Goal: Use online tool/utility: Use online tool/utility

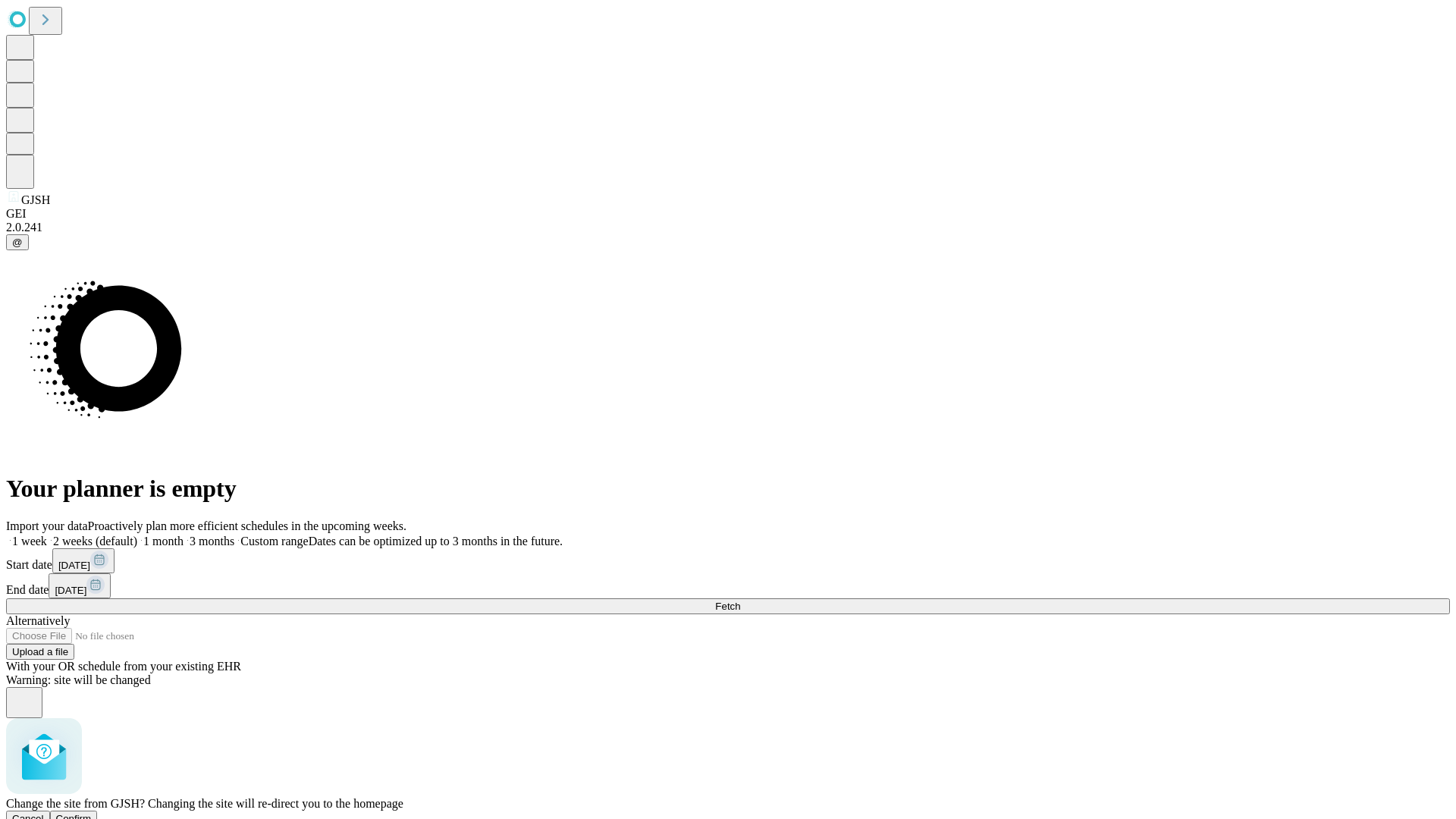
click at [91, 813] on span "Confirm" at bounding box center [74, 818] width 36 height 12
click at [137, 534] on label "2 weeks (default)" at bounding box center [92, 541] width 90 height 13
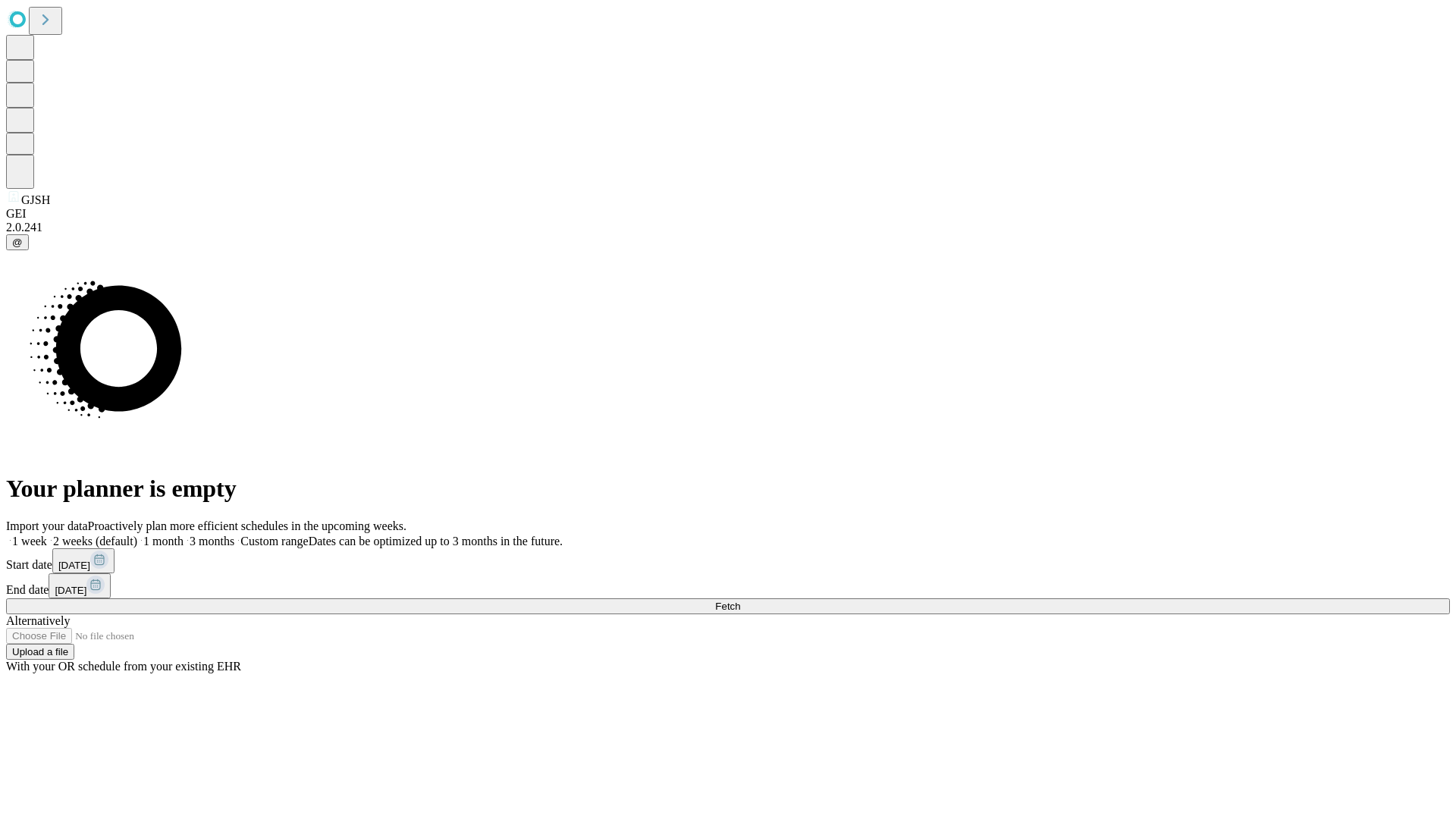
click at [740, 600] on span "Fetch" at bounding box center [727, 606] width 25 height 12
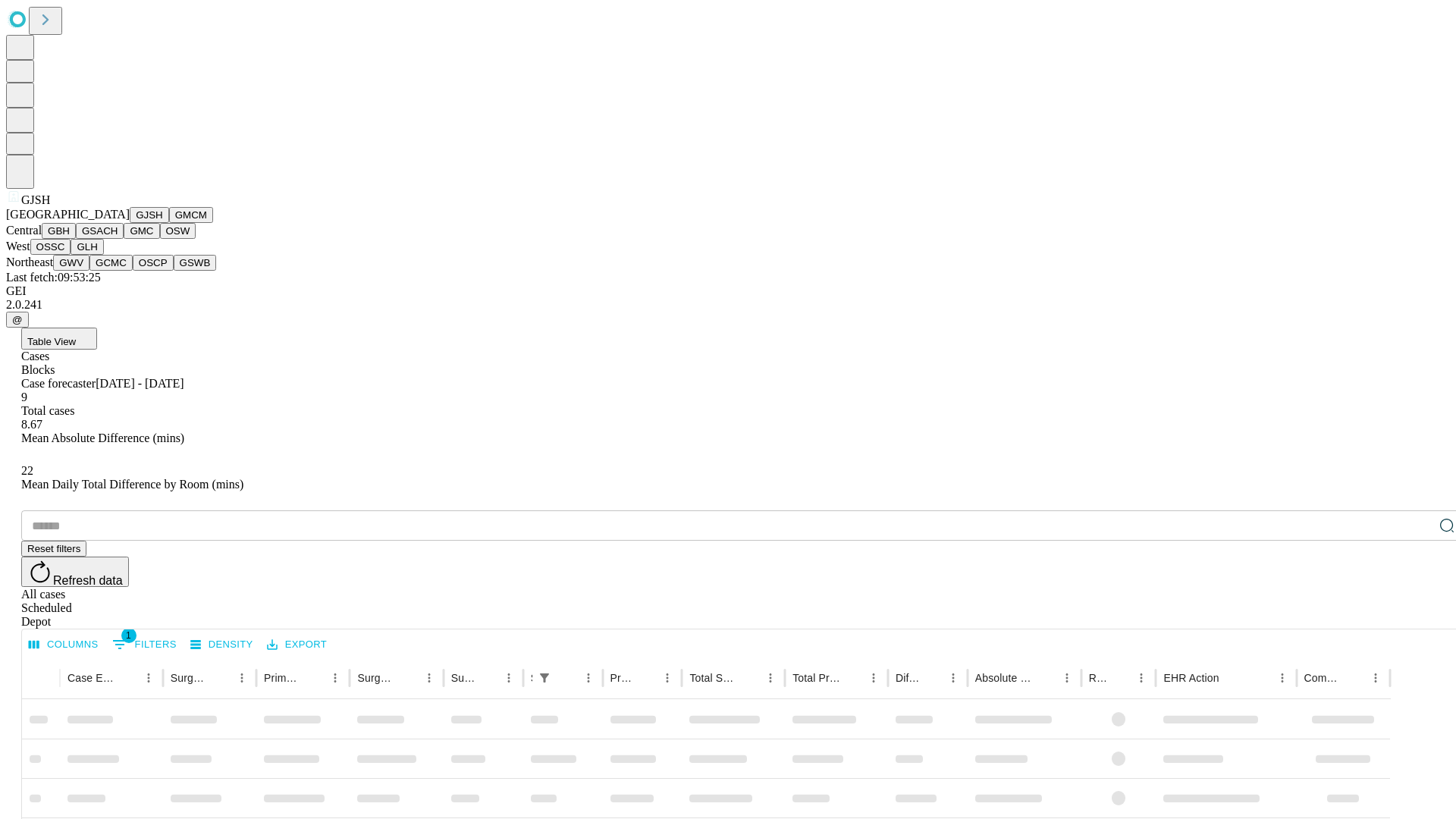
click at [169, 223] on button "GMCM" at bounding box center [191, 215] width 44 height 16
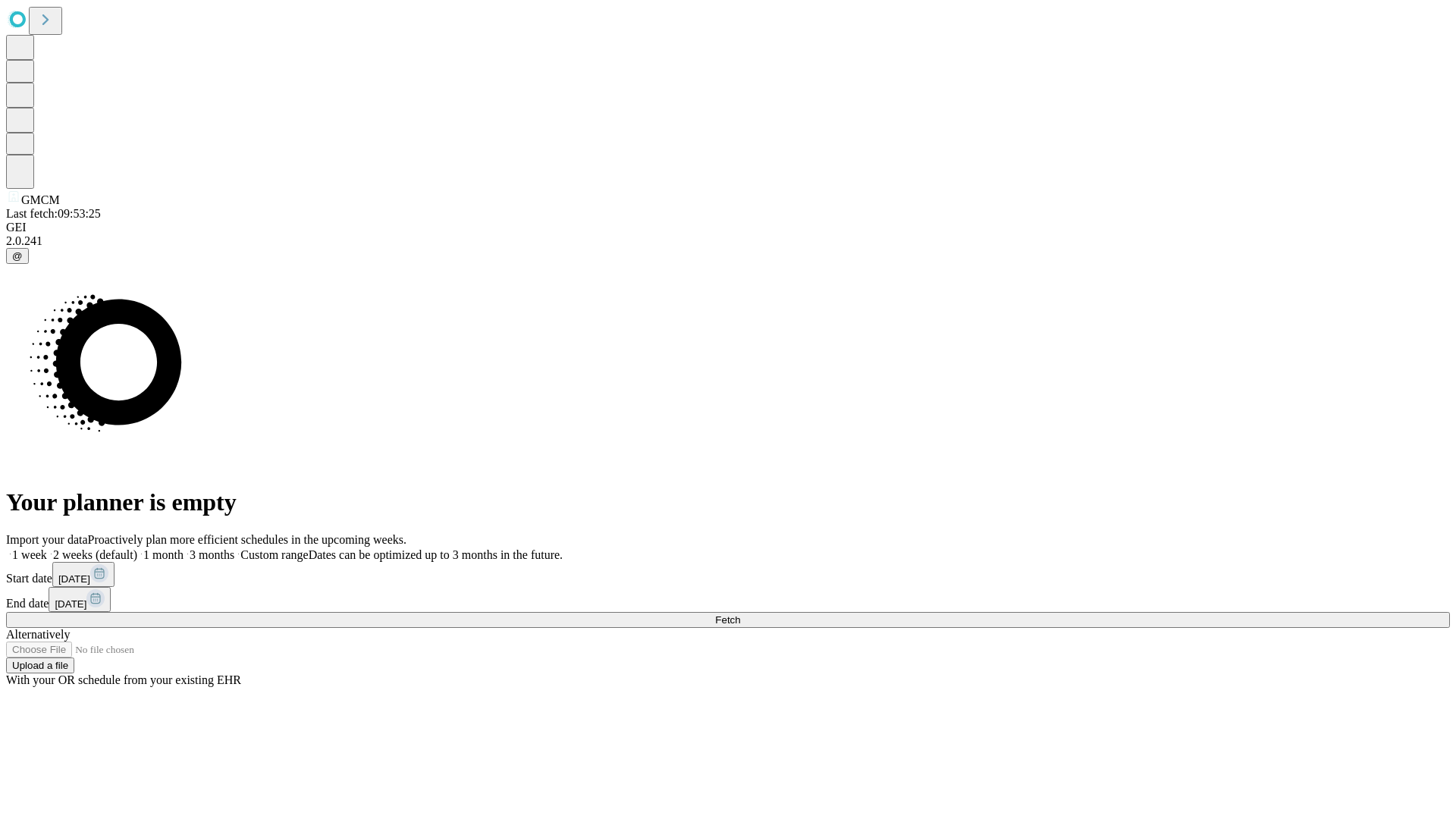
click at [137, 548] on label "2 weeks (default)" at bounding box center [92, 555] width 90 height 13
click at [740, 614] on span "Fetch" at bounding box center [727, 620] width 25 height 12
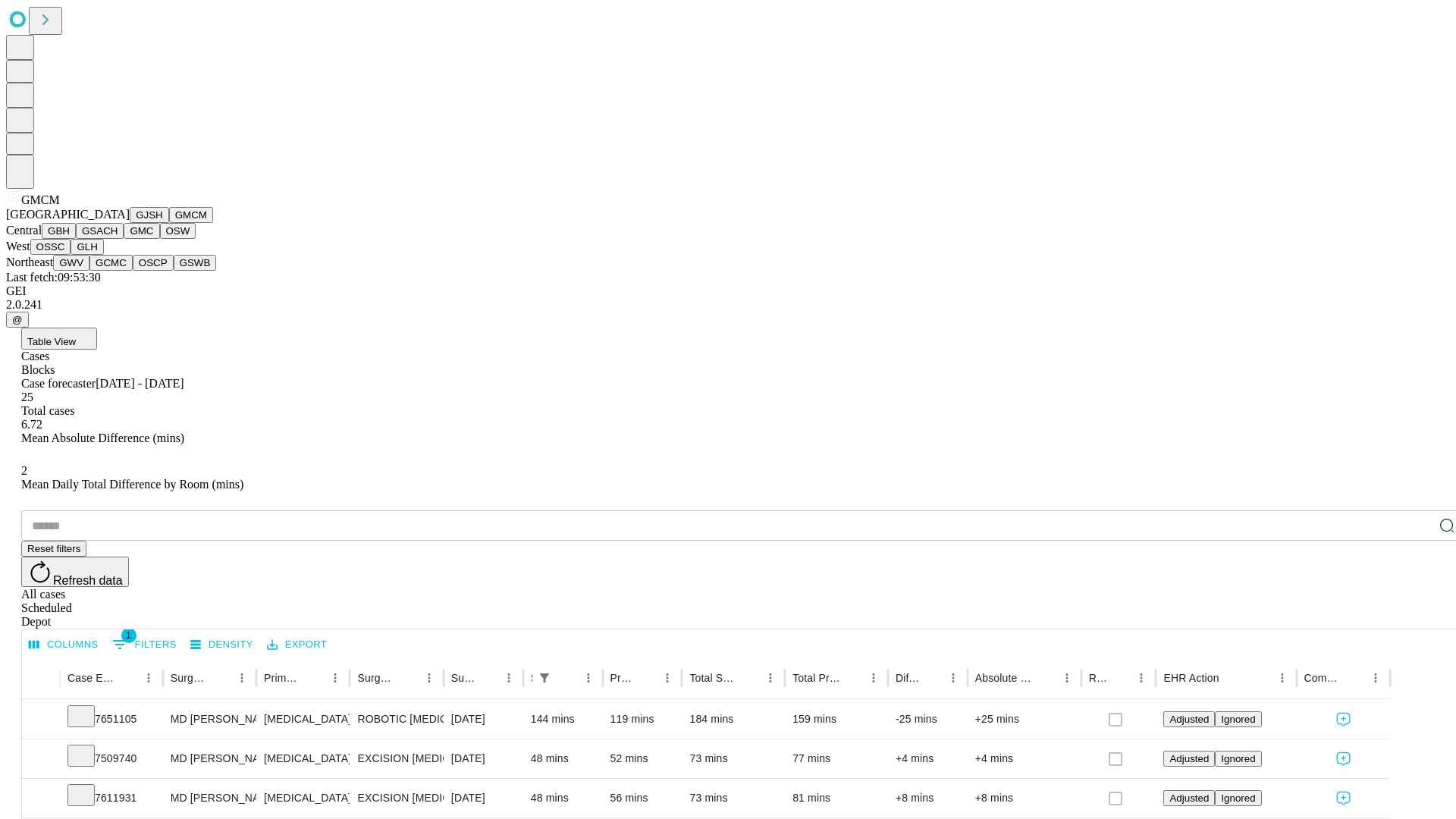
click at [76, 239] on button "GBH" at bounding box center [59, 231] width 34 height 16
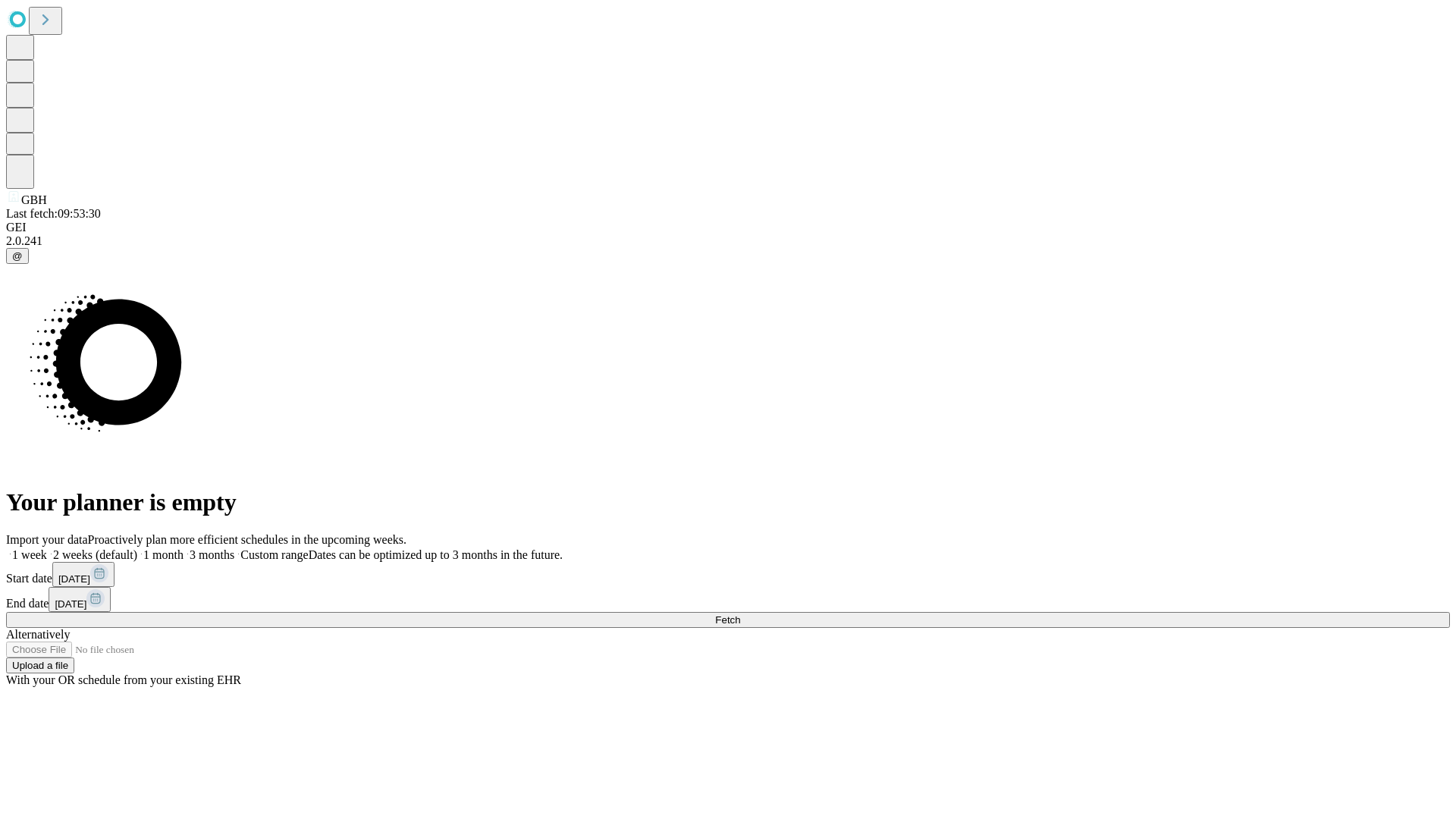
click at [137, 548] on label "2 weeks (default)" at bounding box center [92, 555] width 90 height 13
click at [740, 614] on span "Fetch" at bounding box center [727, 620] width 25 height 12
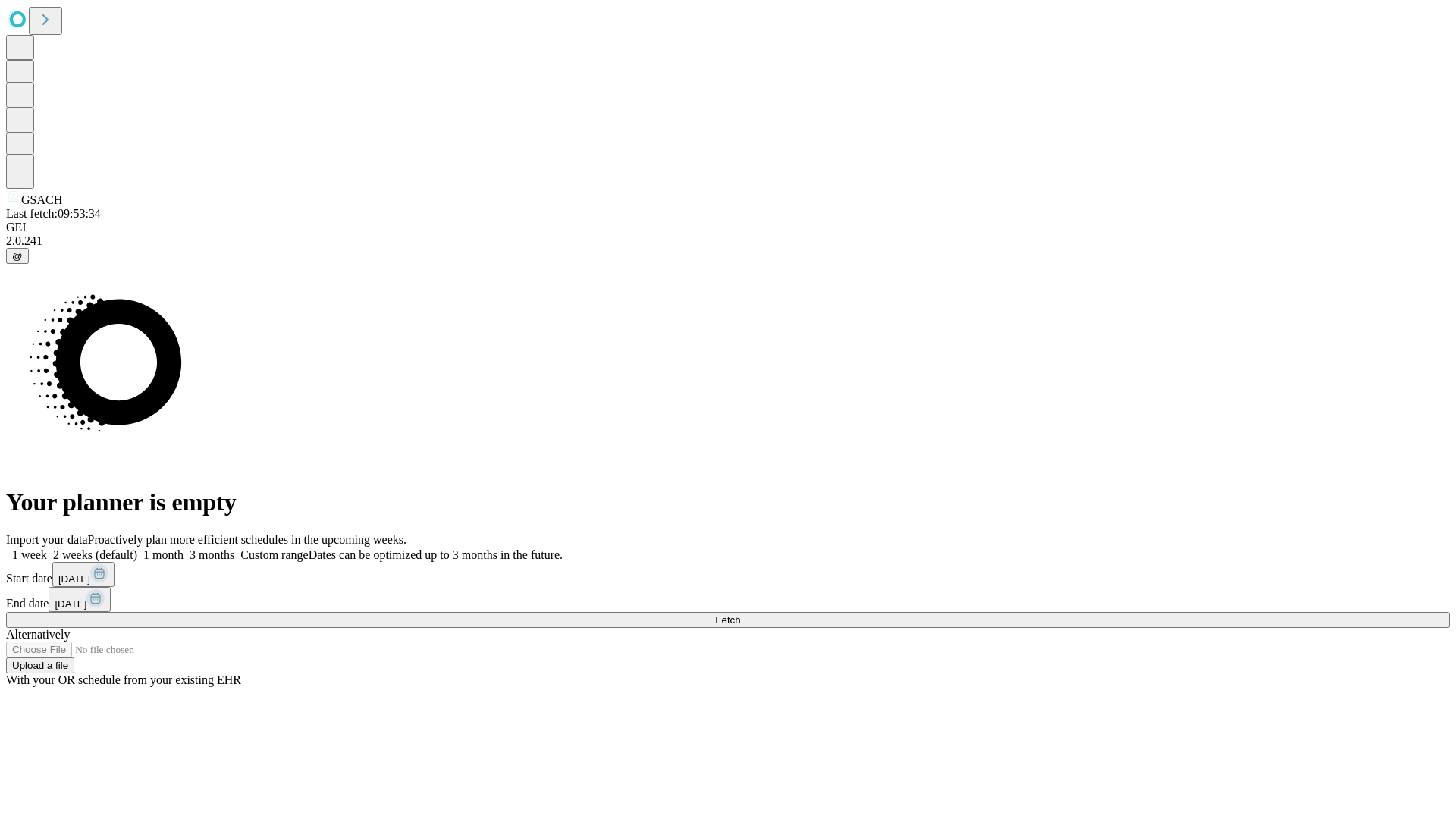
click at [137, 548] on label "2 weeks (default)" at bounding box center [92, 555] width 90 height 13
click at [740, 614] on span "Fetch" at bounding box center [727, 620] width 25 height 12
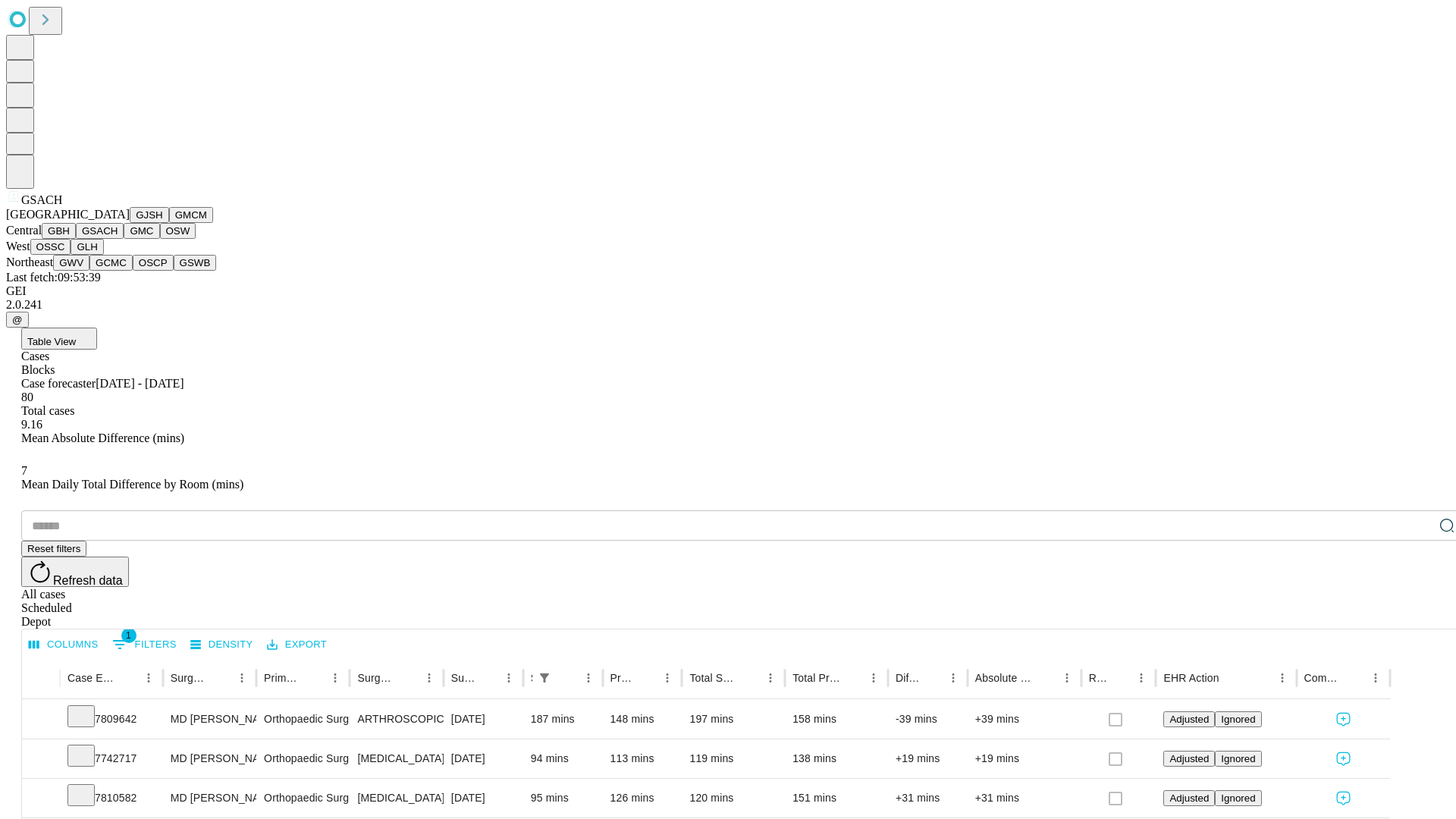
click at [123, 239] on button "GMC" at bounding box center [141, 231] width 36 height 16
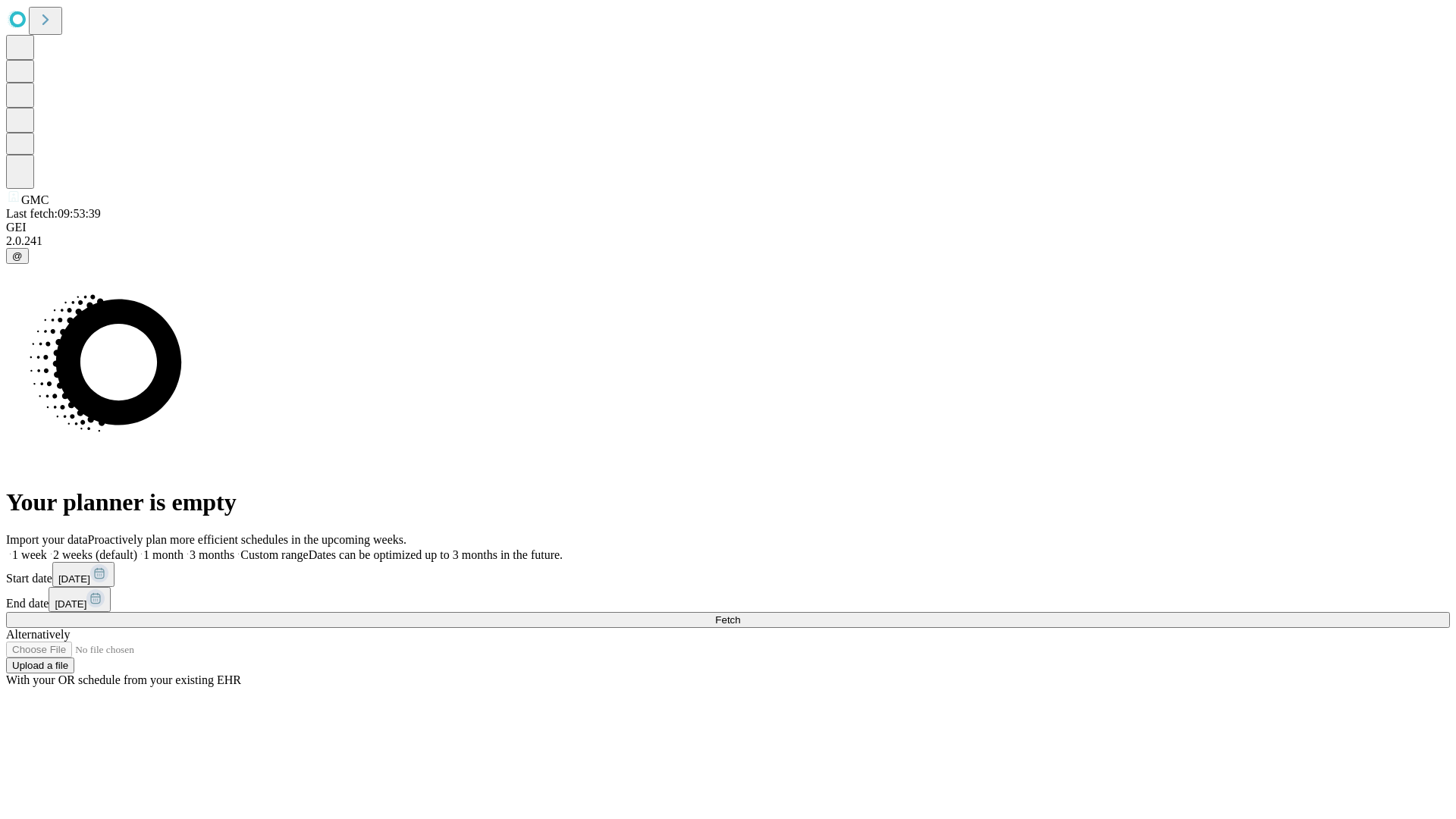
click at [137, 548] on label "2 weeks (default)" at bounding box center [92, 555] width 90 height 13
click at [740, 614] on span "Fetch" at bounding box center [727, 620] width 25 height 12
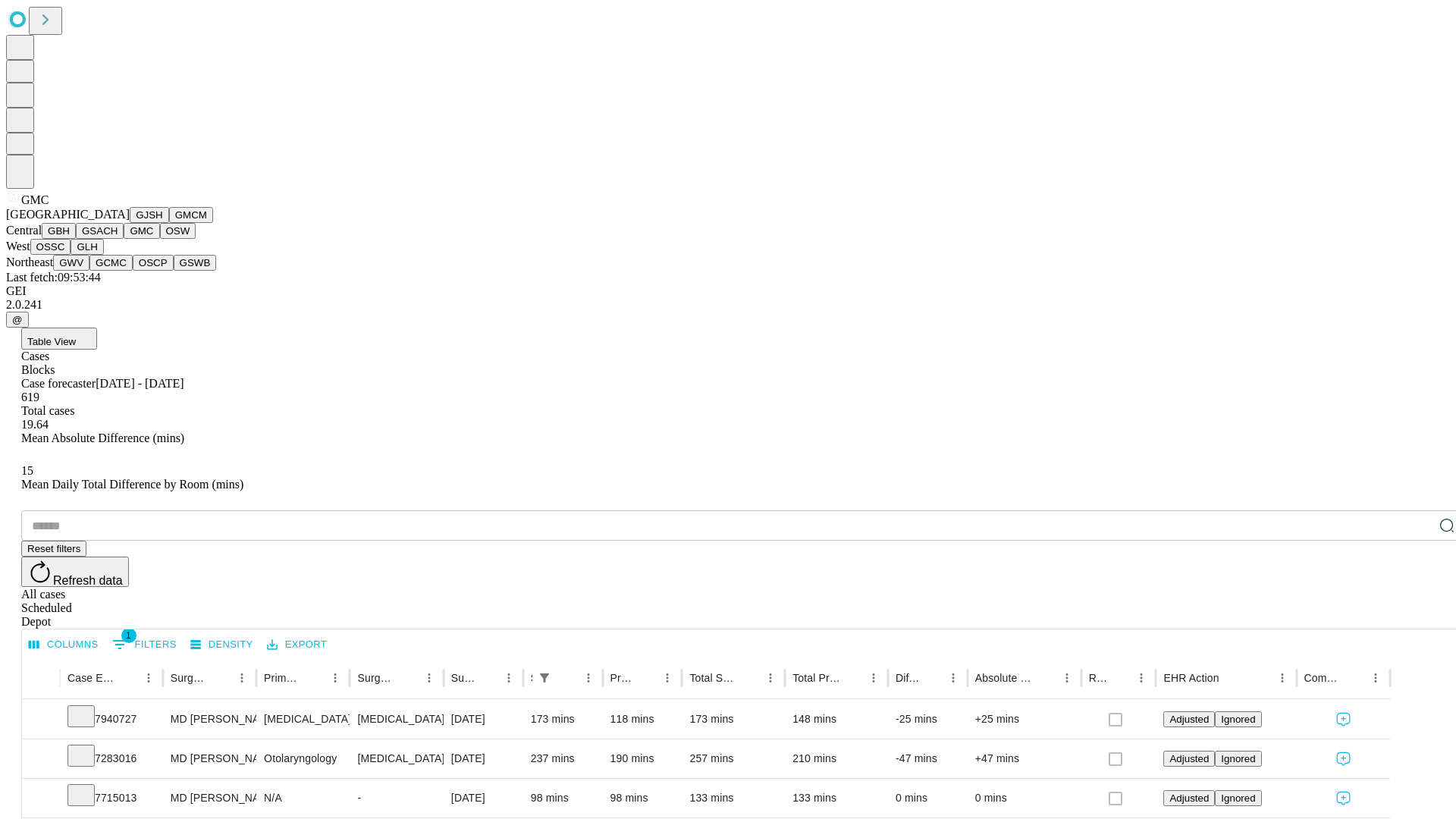
click at [160, 239] on button "OSW" at bounding box center [178, 231] width 36 height 16
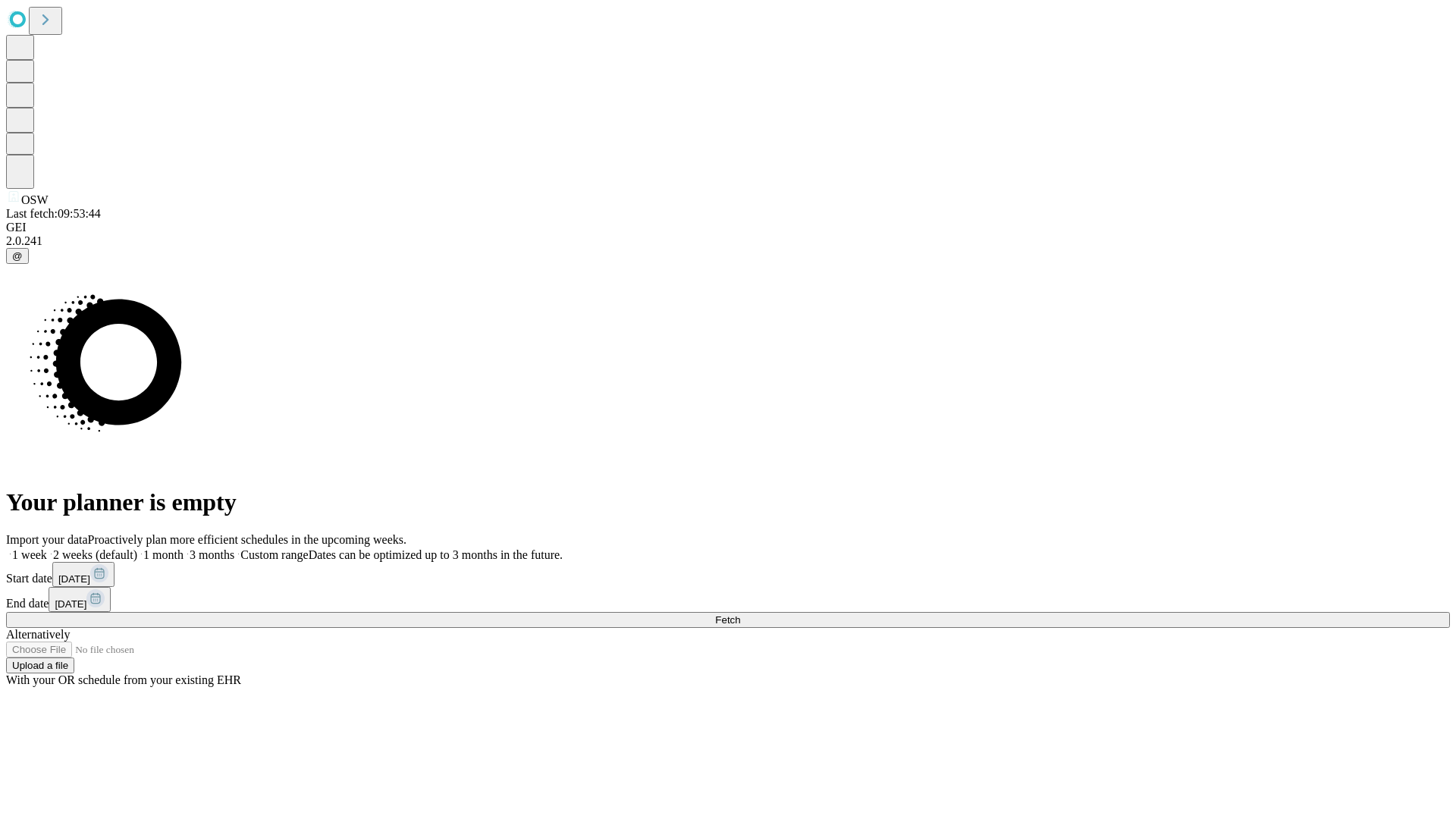
click at [137, 548] on label "2 weeks (default)" at bounding box center [92, 555] width 90 height 13
click at [740, 614] on span "Fetch" at bounding box center [727, 620] width 25 height 12
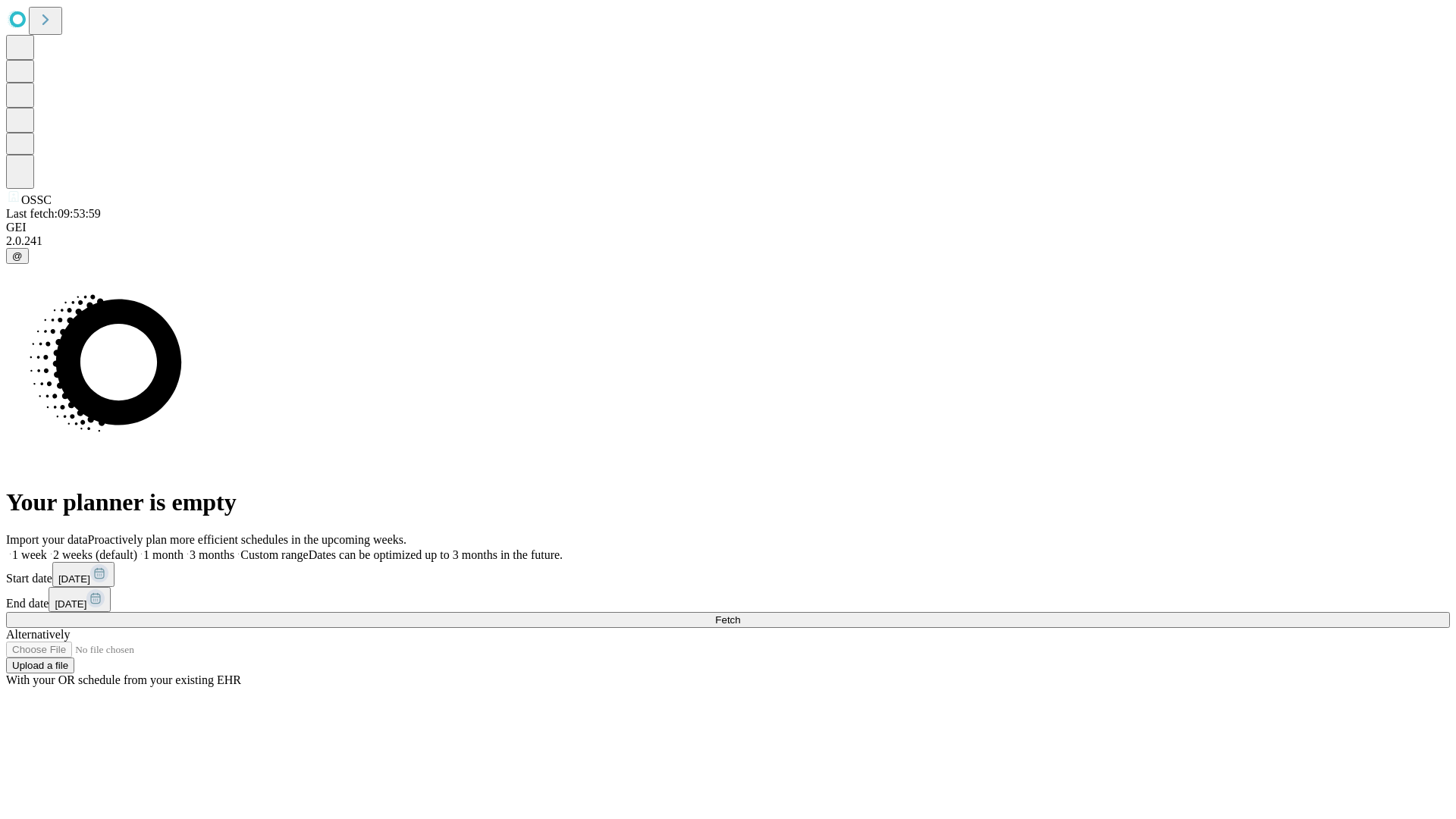
click at [137, 548] on label "2 weeks (default)" at bounding box center [92, 555] width 90 height 13
click at [740, 614] on span "Fetch" at bounding box center [727, 620] width 25 height 12
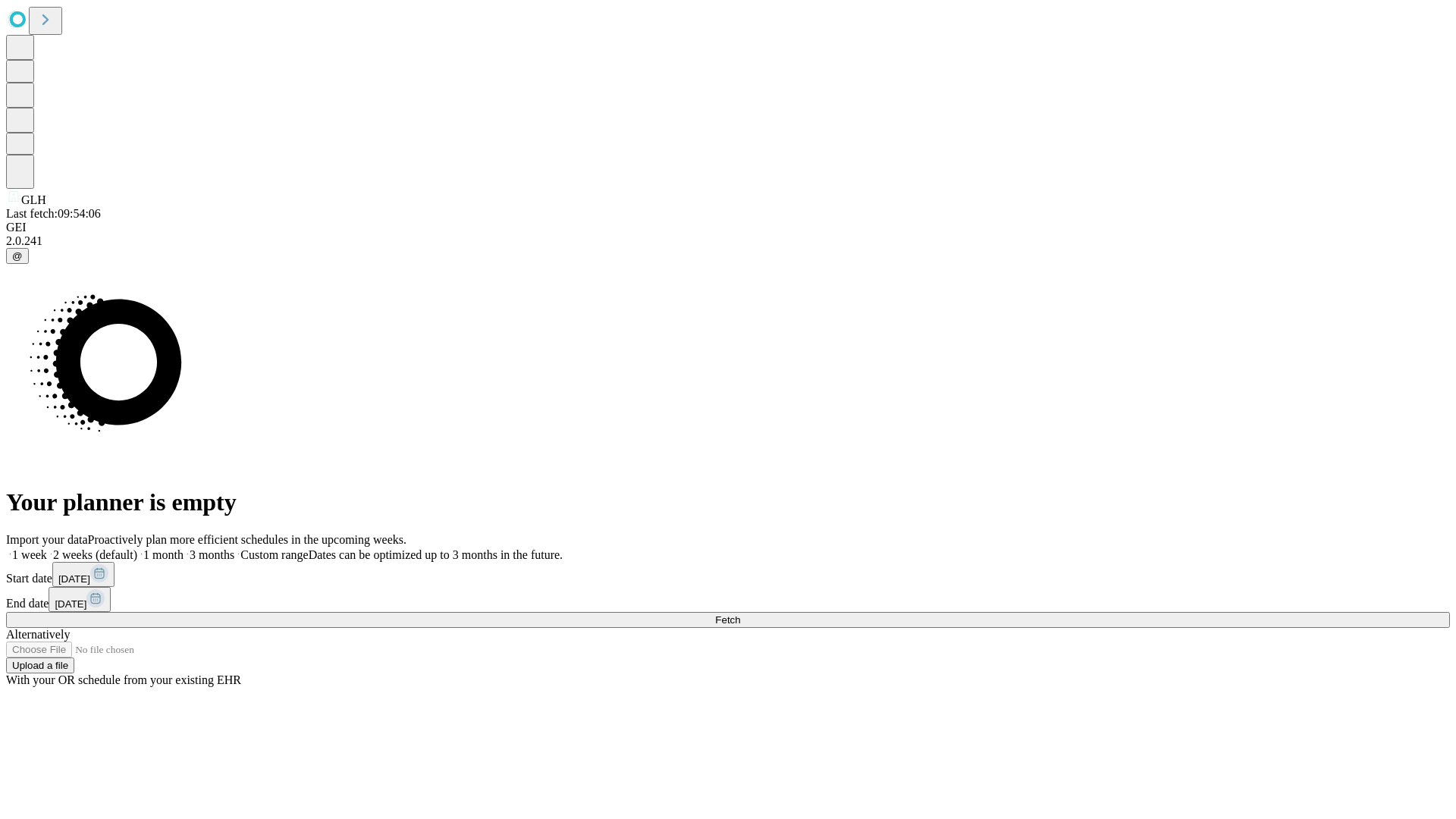
click at [137, 548] on label "2 weeks (default)" at bounding box center [92, 555] width 90 height 13
click at [740, 614] on span "Fetch" at bounding box center [727, 620] width 25 height 12
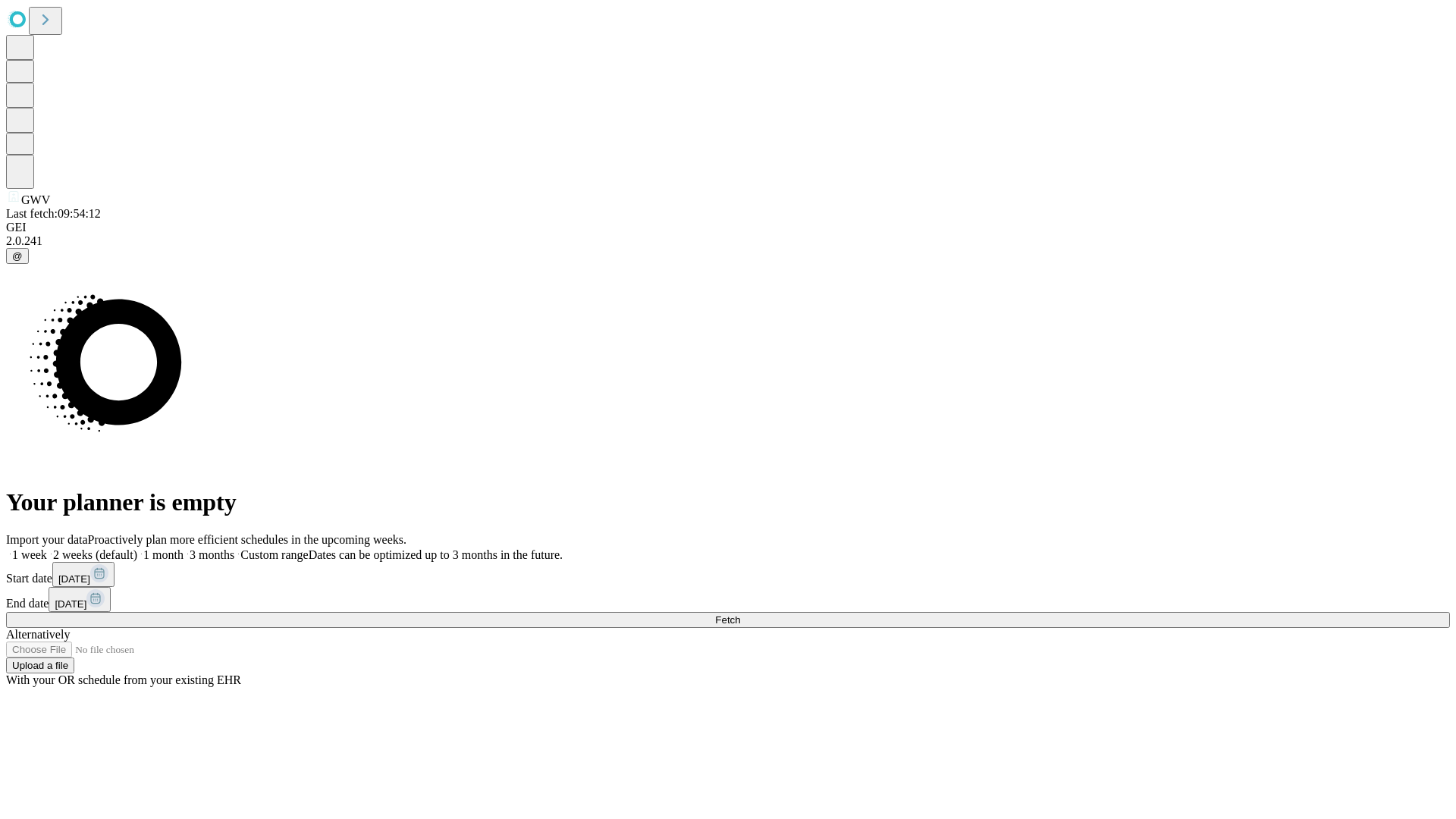
click at [137, 548] on label "2 weeks (default)" at bounding box center [92, 555] width 90 height 13
click at [740, 614] on span "Fetch" at bounding box center [727, 620] width 25 height 12
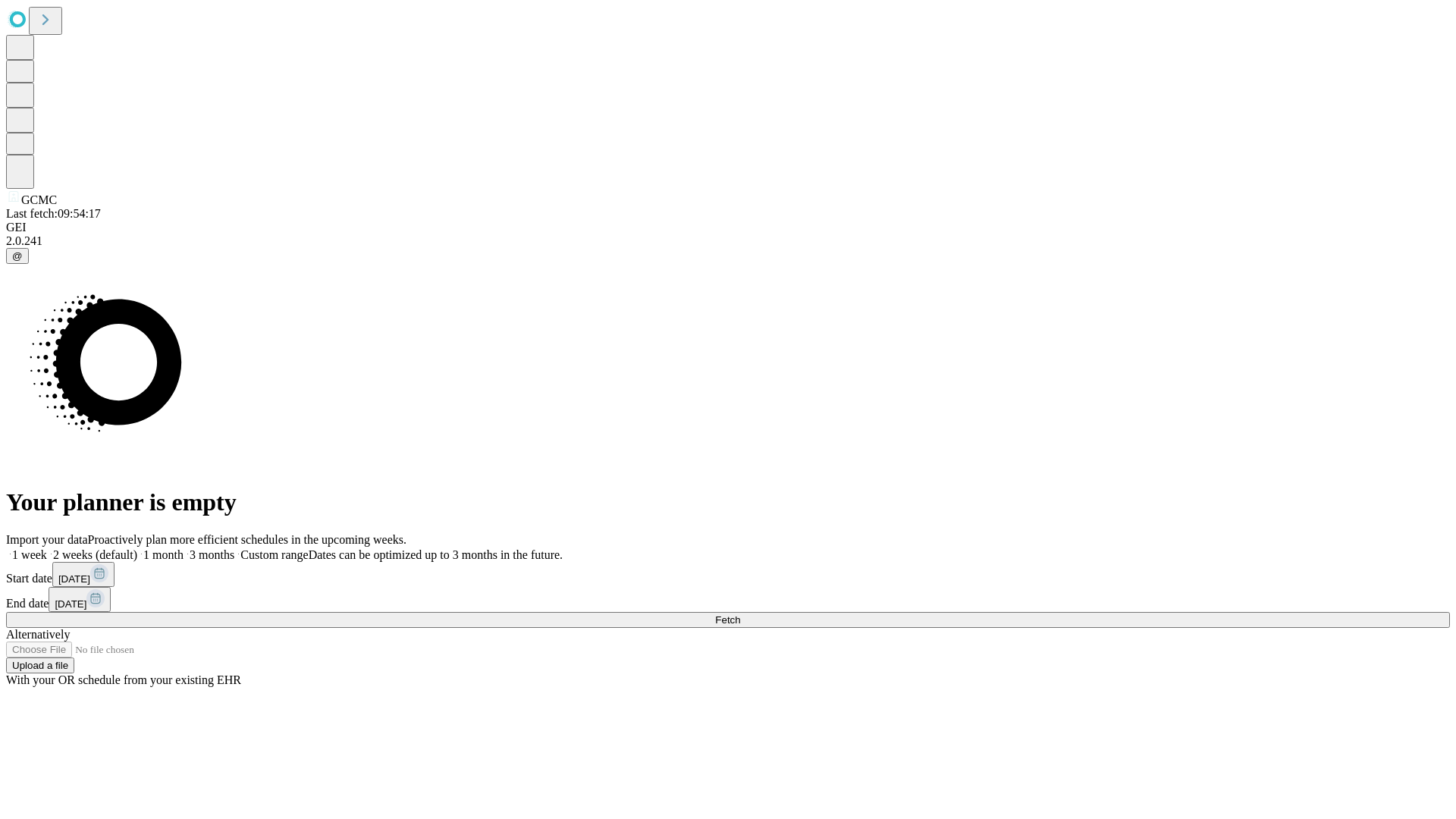
click at [740, 614] on span "Fetch" at bounding box center [727, 620] width 25 height 12
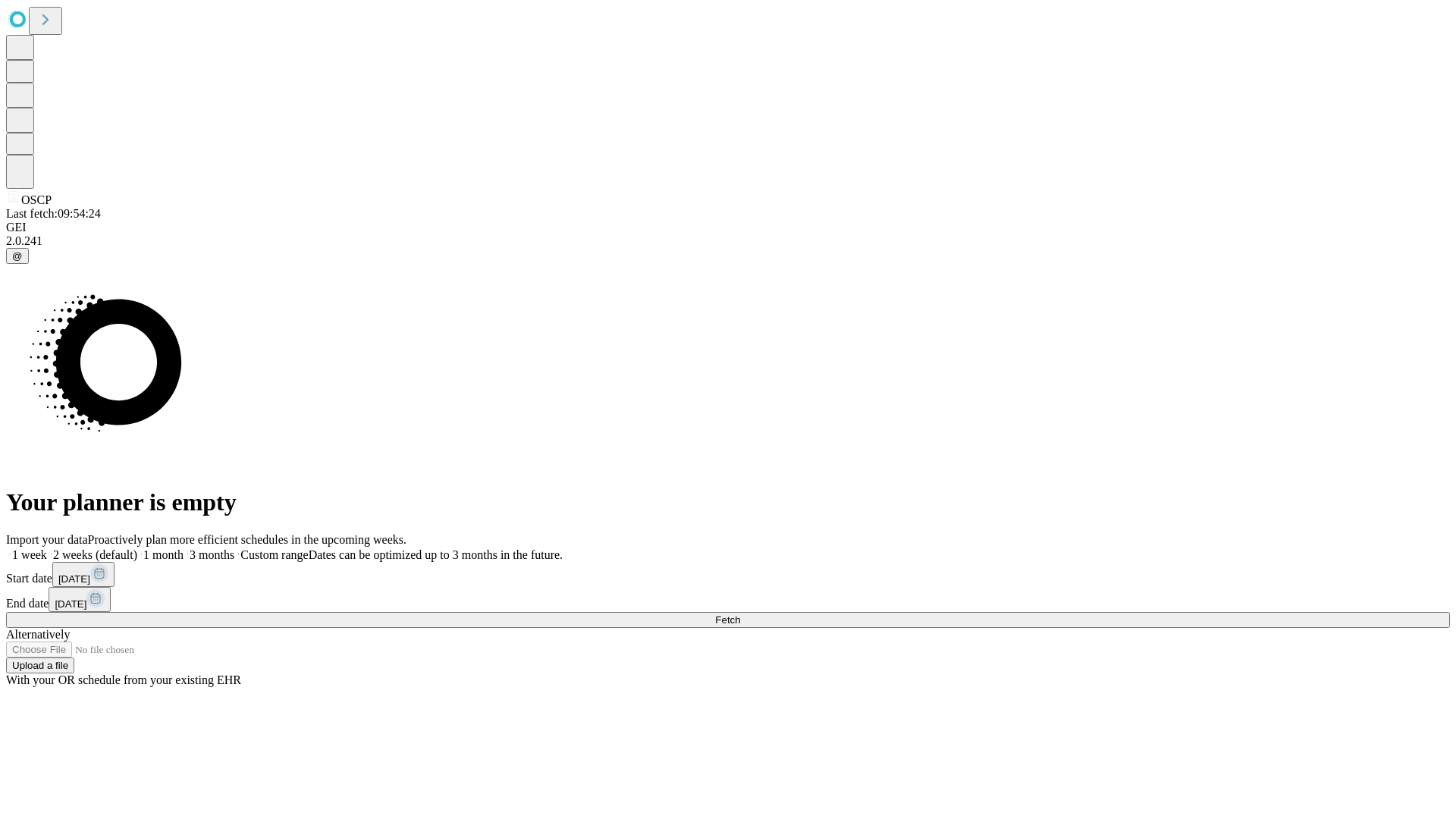
click at [137, 548] on label "2 weeks (default)" at bounding box center [92, 555] width 90 height 13
click at [740, 614] on span "Fetch" at bounding box center [727, 620] width 25 height 12
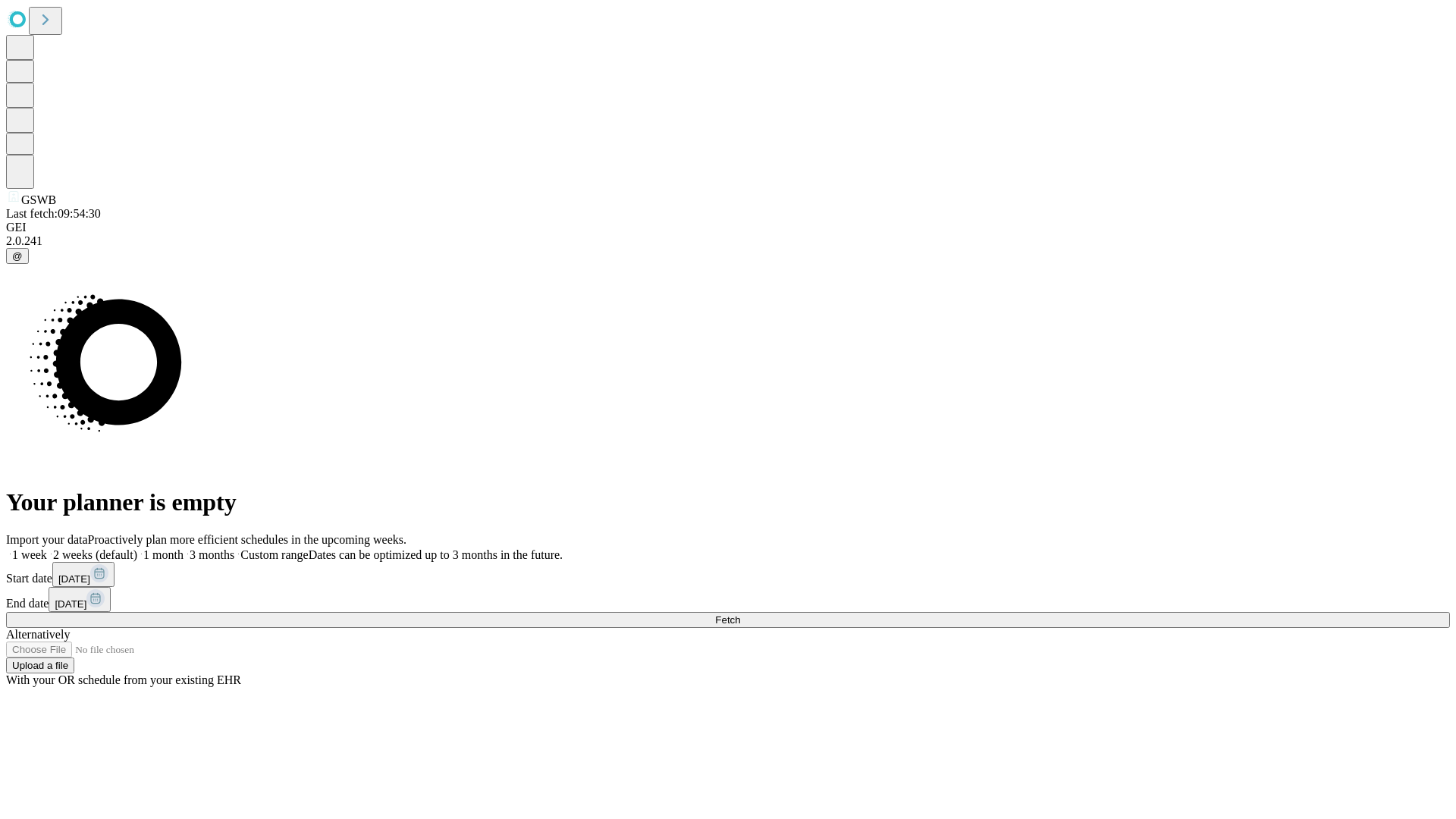
click at [137, 548] on label "2 weeks (default)" at bounding box center [92, 555] width 90 height 13
click at [740, 614] on span "Fetch" at bounding box center [727, 620] width 25 height 12
